Goal: Manage account settings

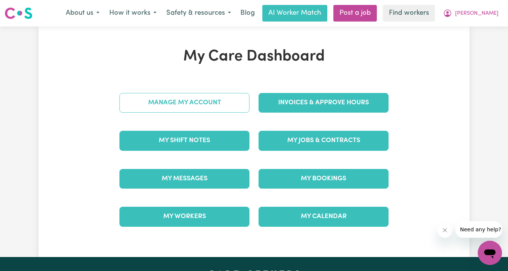
click at [202, 100] on link "Manage My Account" at bounding box center [184, 103] width 130 height 20
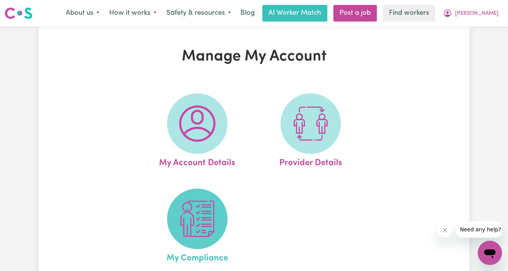
click at [202, 203] on img at bounding box center [197, 219] width 36 height 36
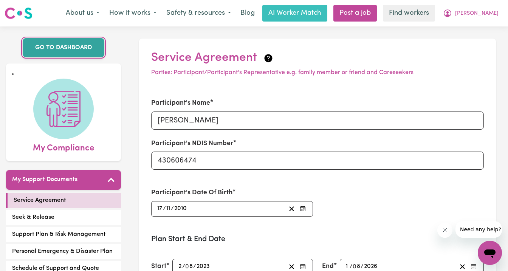
click at [78, 44] on link "GO TO DASHBOARD" at bounding box center [64, 47] width 82 height 19
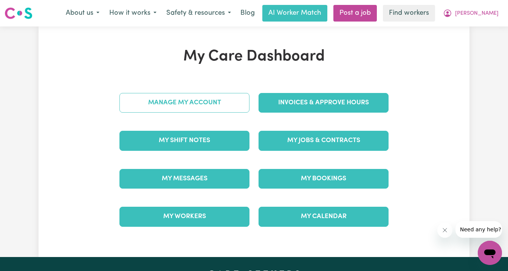
click at [210, 99] on link "Manage My Account" at bounding box center [184, 103] width 130 height 20
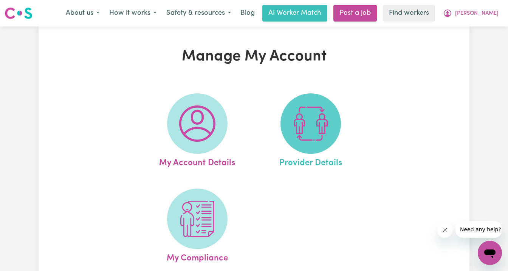
click at [304, 130] on img at bounding box center [311, 123] width 36 height 36
select select "NDIS_FUNDING_PLAN_MANAGED"
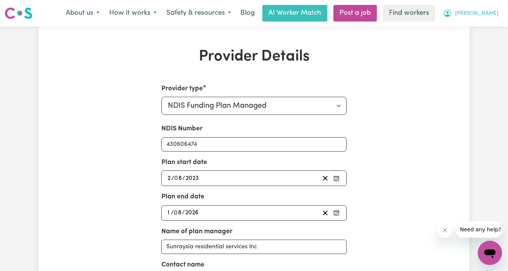
click at [482, 14] on span "Charlie" at bounding box center [476, 13] width 43 height 8
click at [466, 44] on link "Logout" at bounding box center [474, 43] width 60 height 14
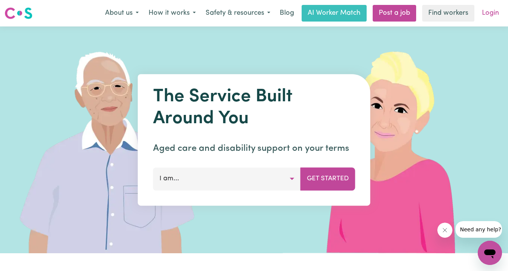
click at [489, 16] on link "Login" at bounding box center [491, 13] width 26 height 17
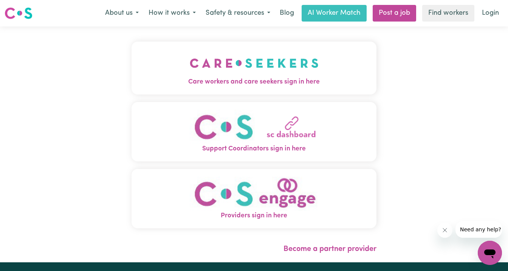
click at [264, 72] on img "Care workers and care seekers sign in here" at bounding box center [254, 63] width 129 height 28
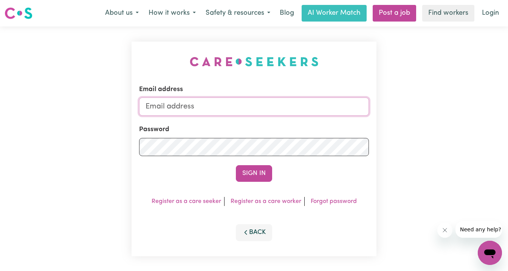
click at [248, 100] on input "Email address" at bounding box center [254, 107] width 230 height 18
type input "[EMAIL_ADDRESS][PERSON_NAME][DOMAIN_NAME]"
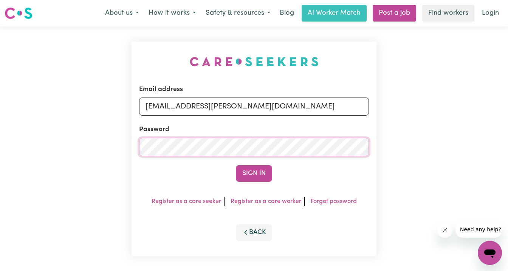
click at [236, 165] on button "Sign In" at bounding box center [254, 173] width 36 height 17
